Goal: Entertainment & Leisure: Consume media (video, audio)

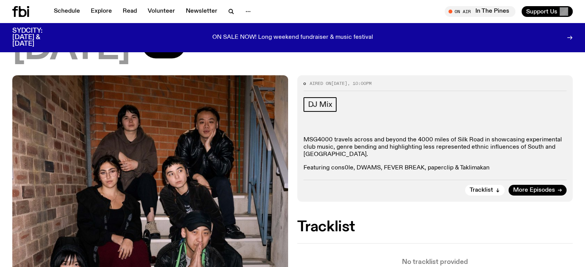
scroll to position [73, 0]
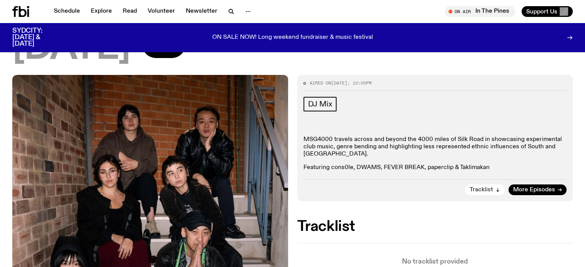
click at [490, 190] on span "Tracklist" at bounding box center [481, 190] width 23 height 6
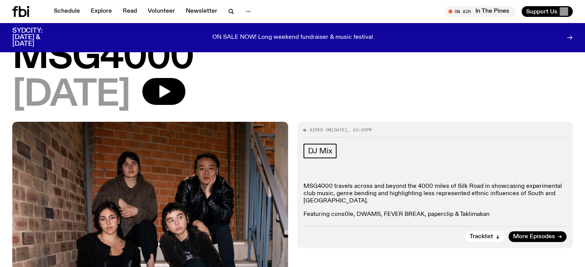
scroll to position [0, 0]
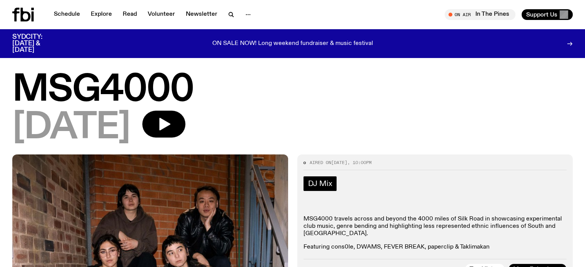
click at [316, 183] on span "DJ Mix" at bounding box center [320, 184] width 24 height 8
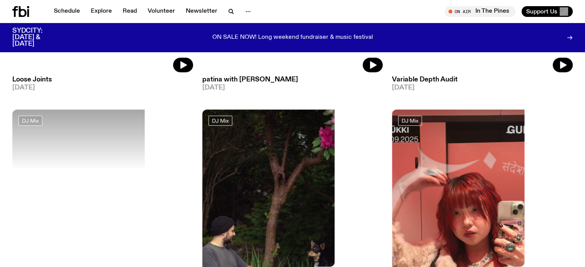
scroll to position [554, 0]
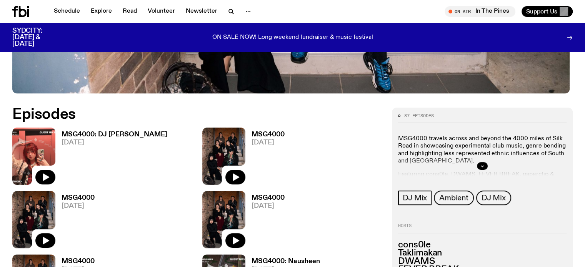
scroll to position [375, 0]
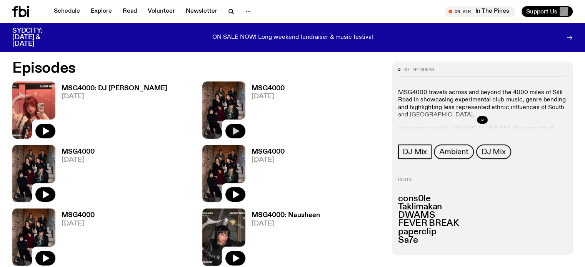
click at [231, 127] on icon "button" at bounding box center [235, 131] width 9 height 9
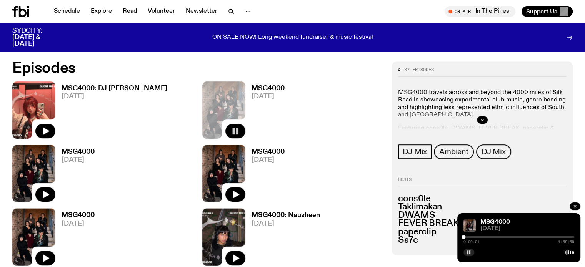
click at [468, 237] on div at bounding box center [519, 238] width 111 height 2
click at [472, 237] on div at bounding box center [519, 238] width 111 height 2
click at [478, 237] on div at bounding box center [519, 238] width 111 height 2
click at [491, 237] on div at bounding box center [519, 238] width 111 height 2
click at [504, 238] on div at bounding box center [519, 238] width 111 height 2
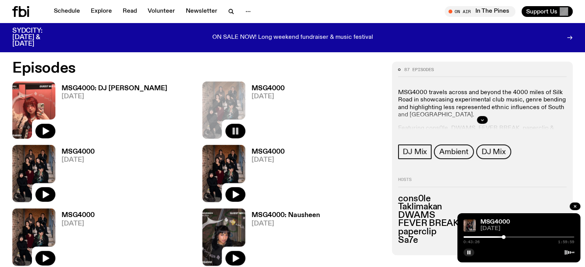
click at [524, 237] on div at bounding box center [519, 238] width 111 height 2
click at [535, 238] on div at bounding box center [519, 238] width 111 height 2
click at [528, 237] on div at bounding box center [480, 238] width 111 height 2
click at [529, 237] on div at bounding box center [529, 237] width 4 height 4
click at [530, 237] on div at bounding box center [530, 237] width 4 height 4
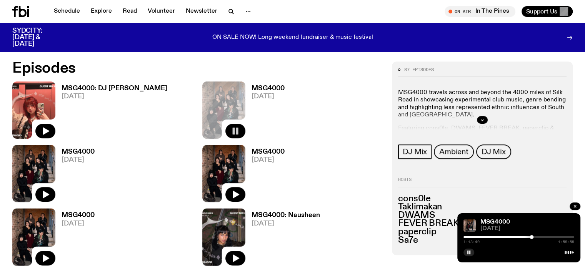
click at [532, 237] on div at bounding box center [532, 237] width 4 height 4
drag, startPoint x: 329, startPoint y: 95, endPoint x: 334, endPoint y: 96, distance: 5.0
click at [55, 145] on img at bounding box center [33, 173] width 43 height 57
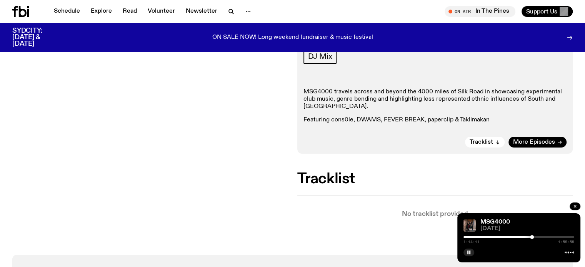
scroll to position [122, 0]
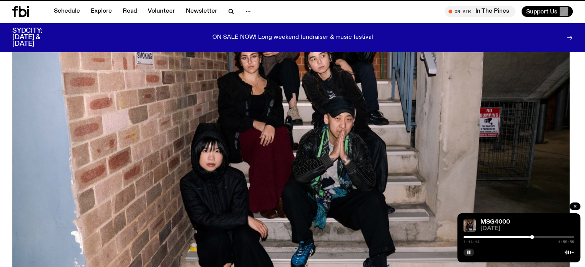
scroll to position [375, 0]
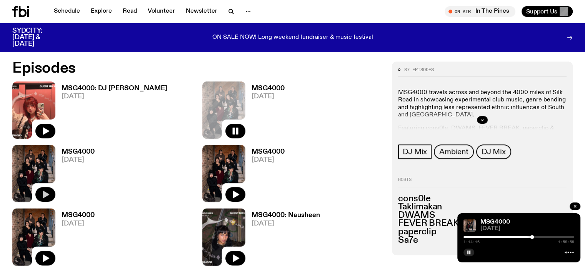
click at [49, 191] on icon "button" at bounding box center [46, 195] width 7 height 8
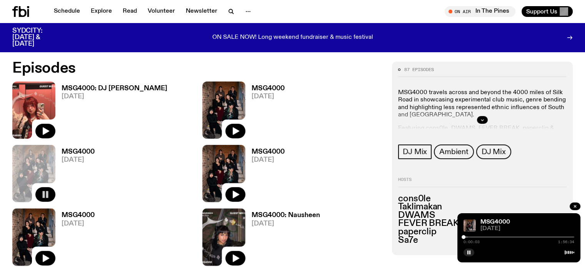
click at [486, 238] on div at bounding box center [519, 238] width 111 height 2
click at [470, 236] on div "0:23:58 1:56:34" at bounding box center [519, 239] width 111 height 9
click at [470, 238] on div "0:23:59 1:56:34" at bounding box center [519, 239] width 111 height 9
click at [469, 237] on div at bounding box center [430, 238] width 111 height 2
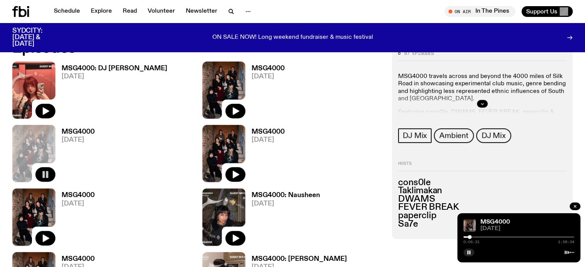
scroll to position [397, 0]
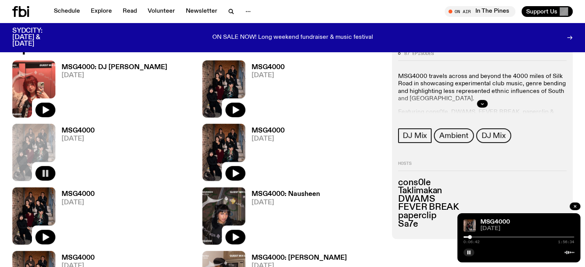
drag, startPoint x: 266, startPoint y: 177, endPoint x: 260, endPoint y: 177, distance: 5.8
click at [193, 187] on div "MSG4000 [DATE]" at bounding box center [102, 215] width 181 height 57
click at [55, 230] on button "button" at bounding box center [45, 237] width 20 height 15
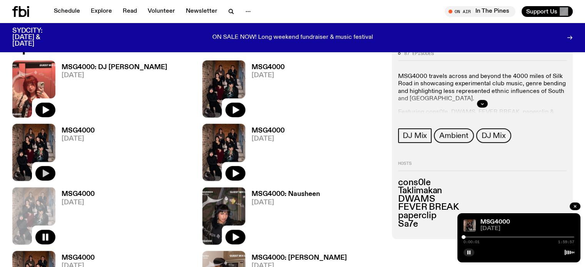
click at [470, 238] on div at bounding box center [519, 238] width 111 height 2
click at [473, 237] on div at bounding box center [519, 238] width 111 height 2
click at [474, 237] on div at bounding box center [473, 237] width 4 height 4
click at [475, 237] on div at bounding box center [476, 237] width 4 height 4
click at [477, 237] on div at bounding box center [477, 237] width 4 height 4
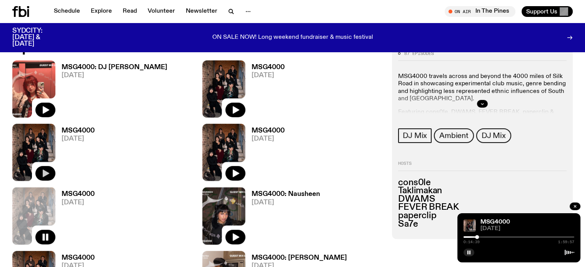
click at [479, 237] on div at bounding box center [519, 238] width 111 height 2
click at [481, 237] on div at bounding box center [481, 237] width 4 height 4
click at [483, 237] on div at bounding box center [519, 238] width 111 height 2
click at [484, 237] on div at bounding box center [483, 237] width 4 height 4
click at [485, 237] on div at bounding box center [486, 237] width 4 height 4
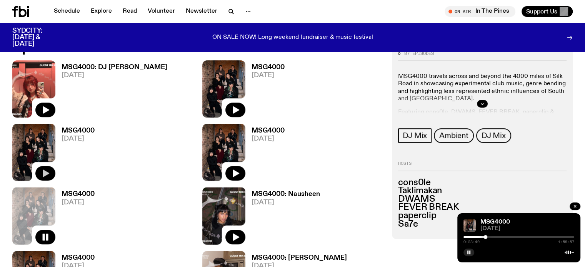
click at [487, 237] on div at bounding box center [486, 237] width 4 height 4
click at [489, 237] on div at bounding box center [487, 237] width 4 height 4
click at [490, 237] on div at bounding box center [519, 238] width 111 height 2
click at [492, 237] on div at bounding box center [491, 237] width 4 height 4
click at [493, 237] on div at bounding box center [493, 237] width 4 height 4
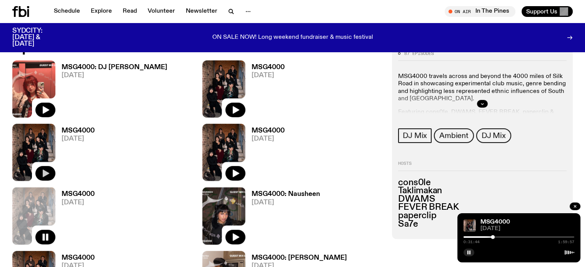
click at [495, 237] on div at bounding box center [519, 238] width 111 height 2
click at [497, 237] on div at bounding box center [519, 238] width 111 height 2
click at [499, 237] on div at bounding box center [519, 238] width 111 height 2
click at [501, 237] on div at bounding box center [519, 238] width 111 height 2
click at [505, 237] on div at bounding box center [519, 238] width 111 height 2
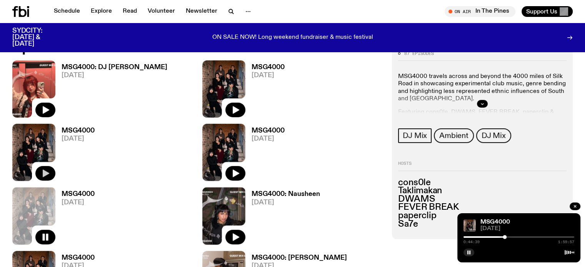
click at [508, 237] on div at bounding box center [519, 238] width 111 height 2
click at [512, 237] on div at bounding box center [519, 238] width 111 height 2
click at [514, 237] on div at bounding box center [519, 238] width 111 height 2
click at [515, 237] on div at bounding box center [516, 237] width 4 height 4
click at [517, 237] on div at bounding box center [519, 238] width 111 height 2
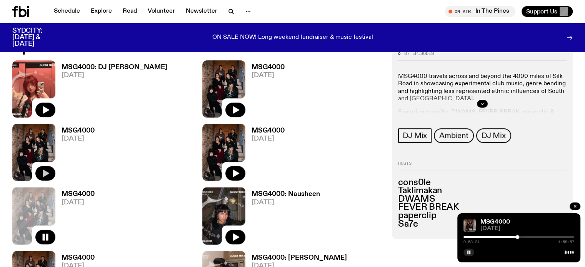
click at [520, 237] on div at bounding box center [519, 238] width 111 height 2
click at [523, 237] on div at bounding box center [519, 238] width 111 height 2
click at [522, 237] on div at bounding box center [522, 237] width 4 height 4
click at [539, 211] on h3 "FEVER BREAK" at bounding box center [482, 208] width 168 height 8
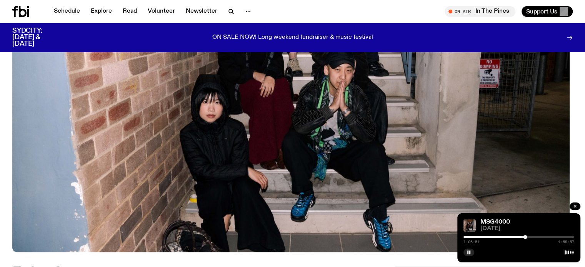
scroll to position [171, 0]
